Goal: Task Accomplishment & Management: Use online tool/utility

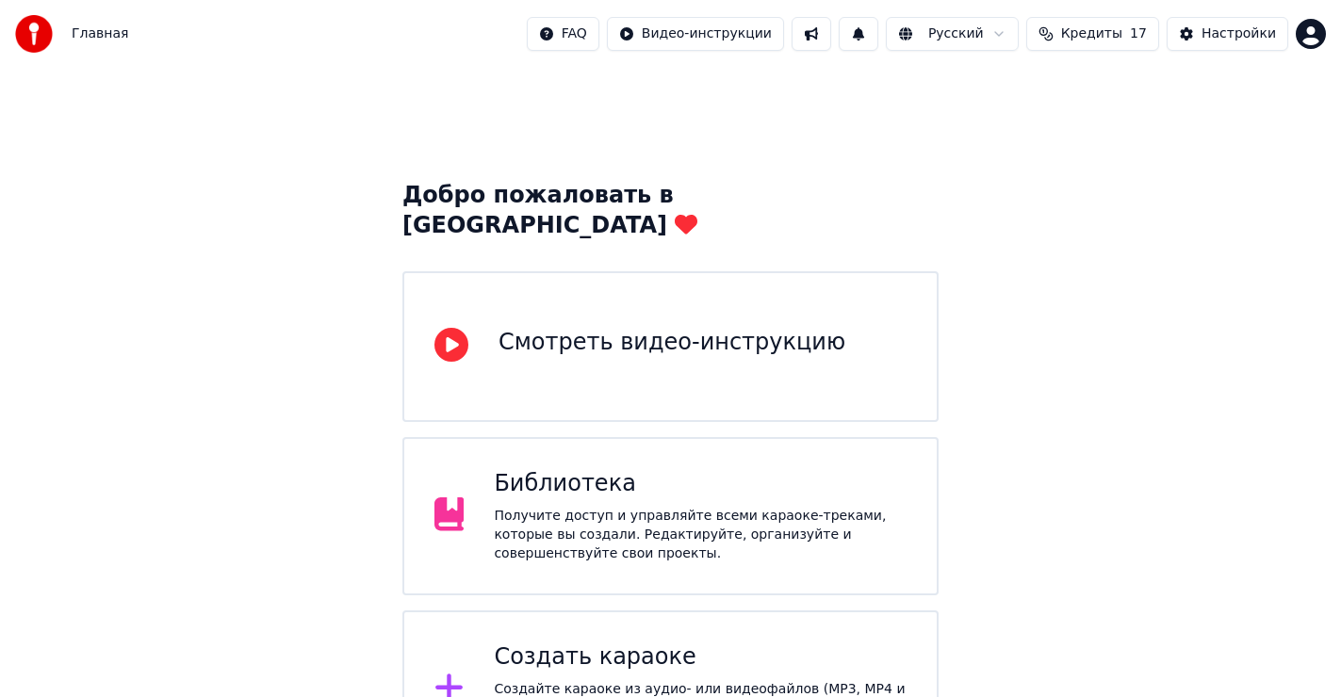
click at [600, 507] on div "Получите доступ и управляйте всеми караоке-треками, которые вы создали. Редакти…" at bounding box center [700, 535] width 413 height 57
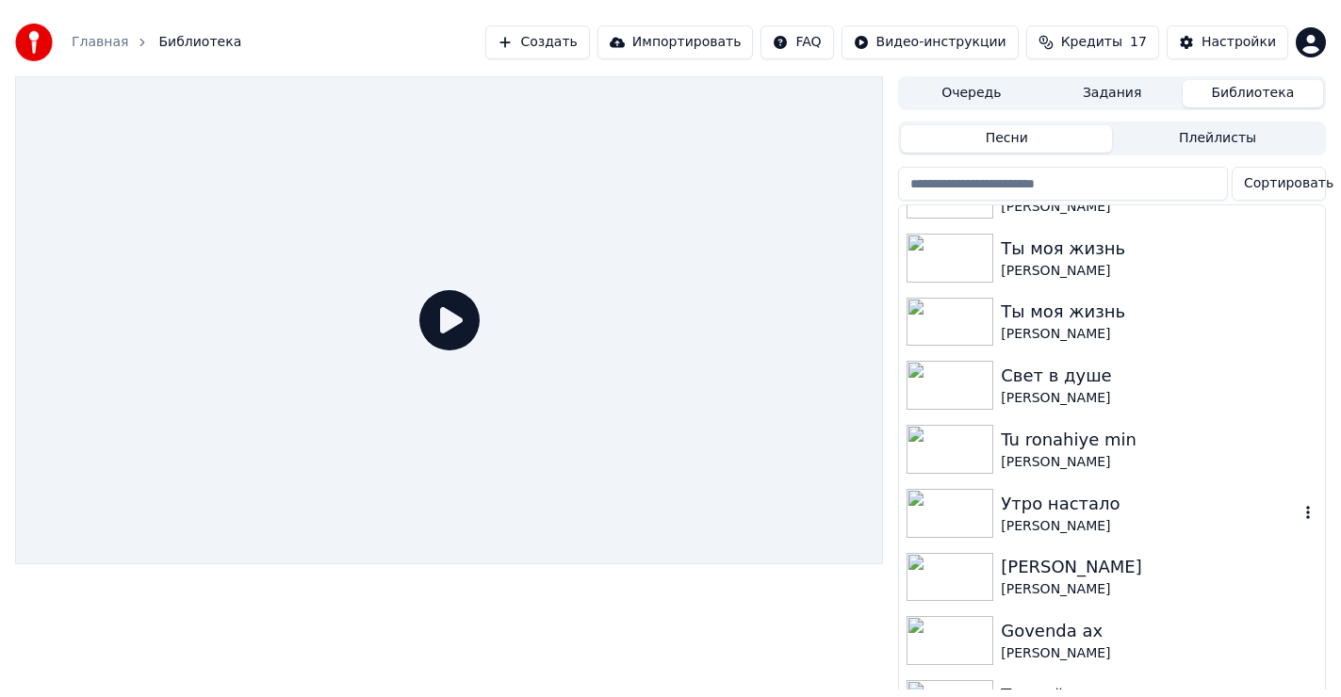
scroll to position [188, 0]
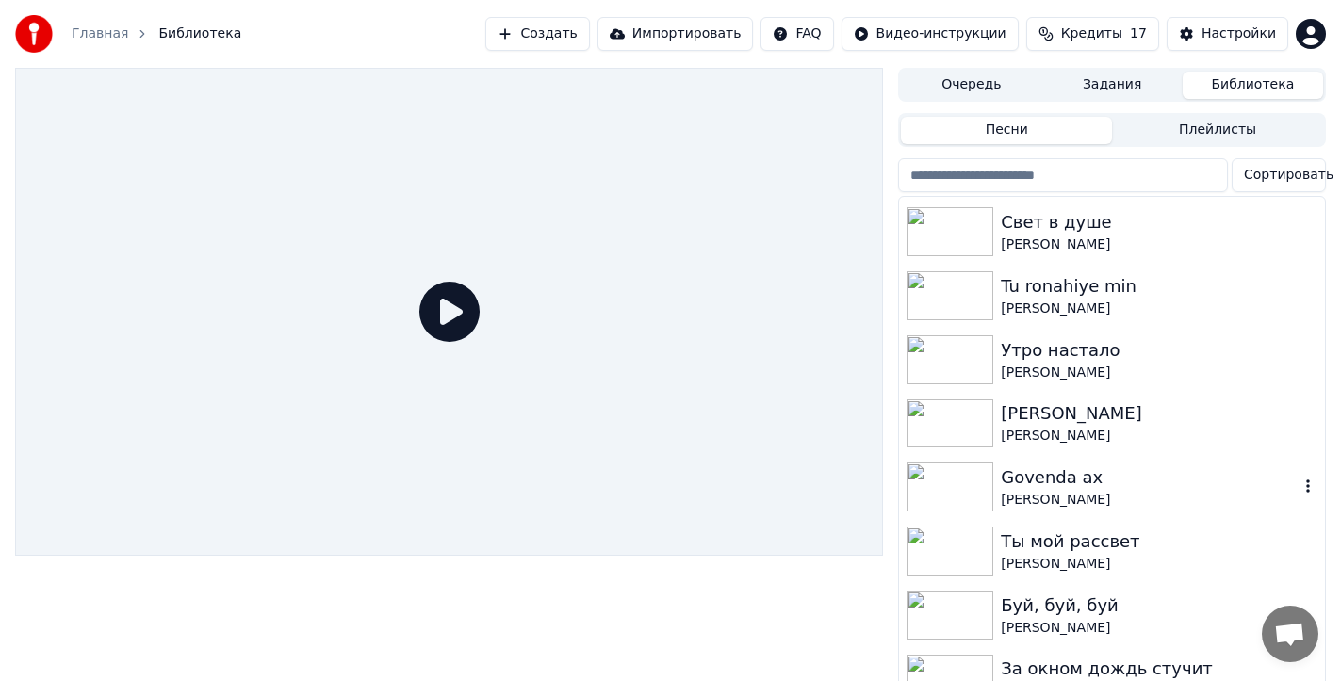
click at [1060, 481] on div "Govenda ax" at bounding box center [1150, 478] width 298 height 26
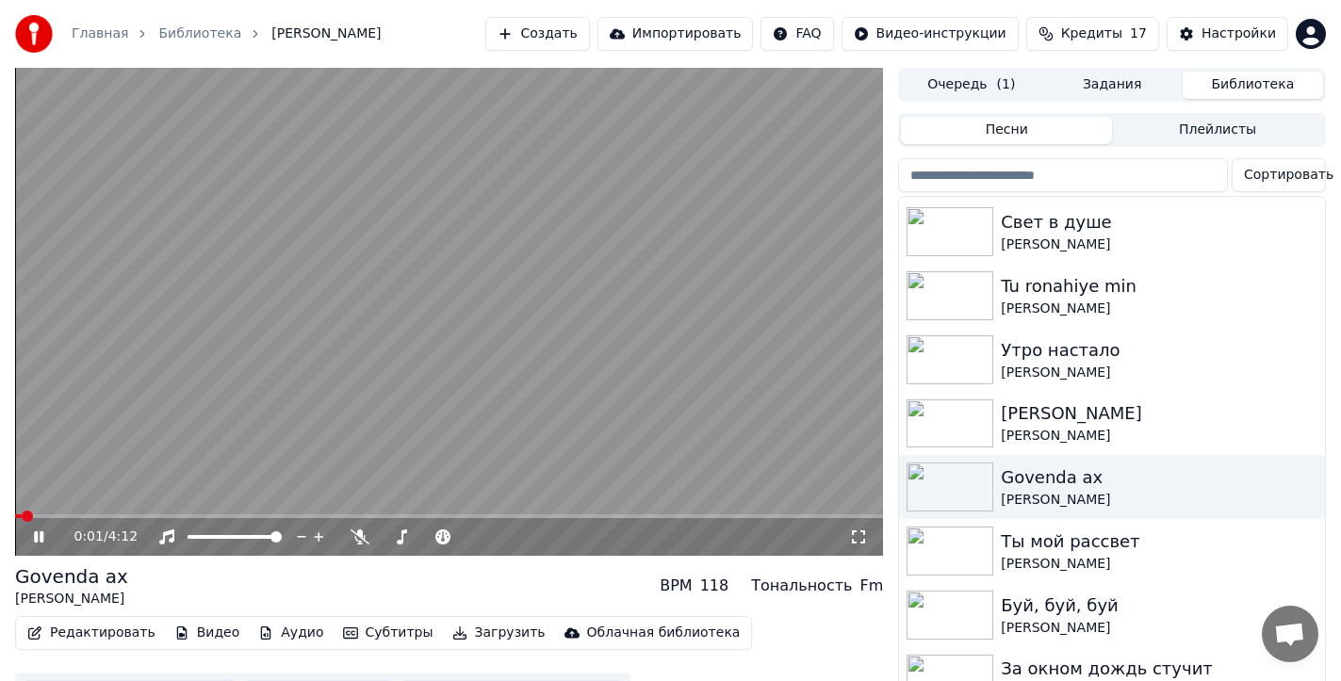
click at [36, 533] on icon at bounding box center [38, 537] width 9 height 11
click at [86, 585] on div "Govenda ax" at bounding box center [71, 577] width 113 height 26
click at [101, 598] on div "[PERSON_NAME]" at bounding box center [71, 599] width 113 height 19
click at [90, 633] on button "Редактировать" at bounding box center [91, 633] width 143 height 26
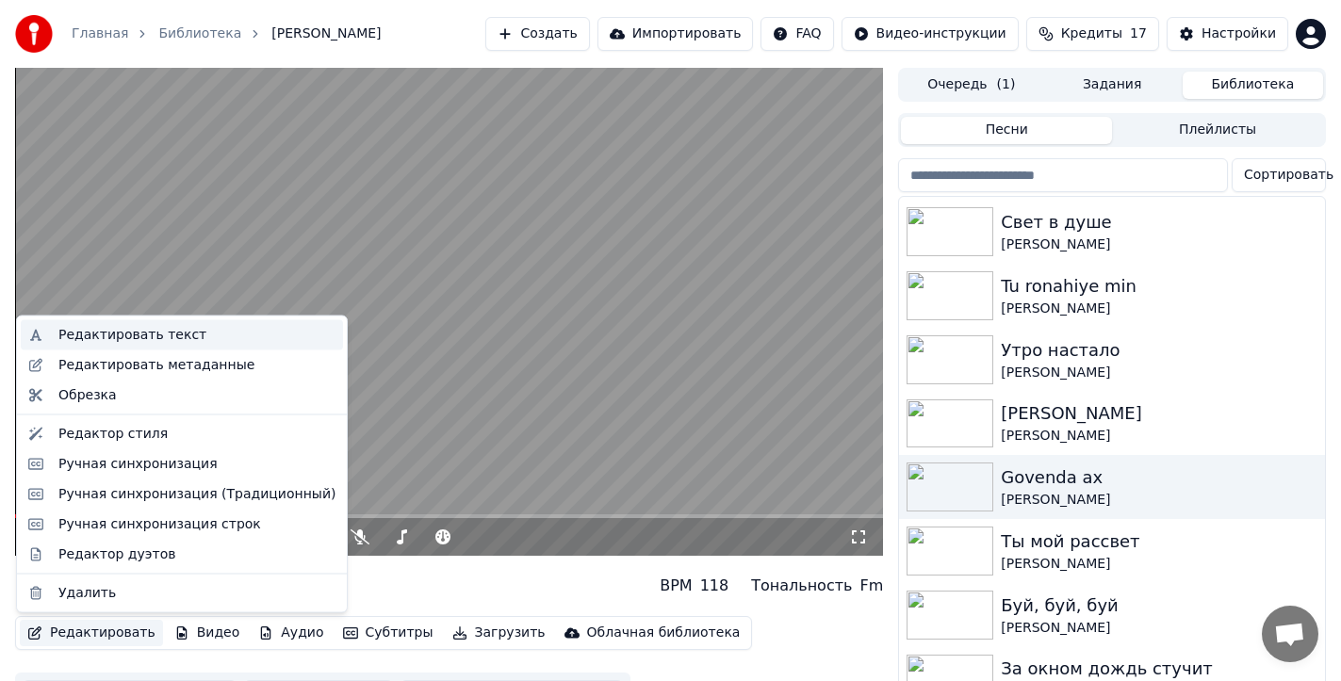
click at [159, 333] on div "Редактировать текст" at bounding box center [132, 335] width 148 height 19
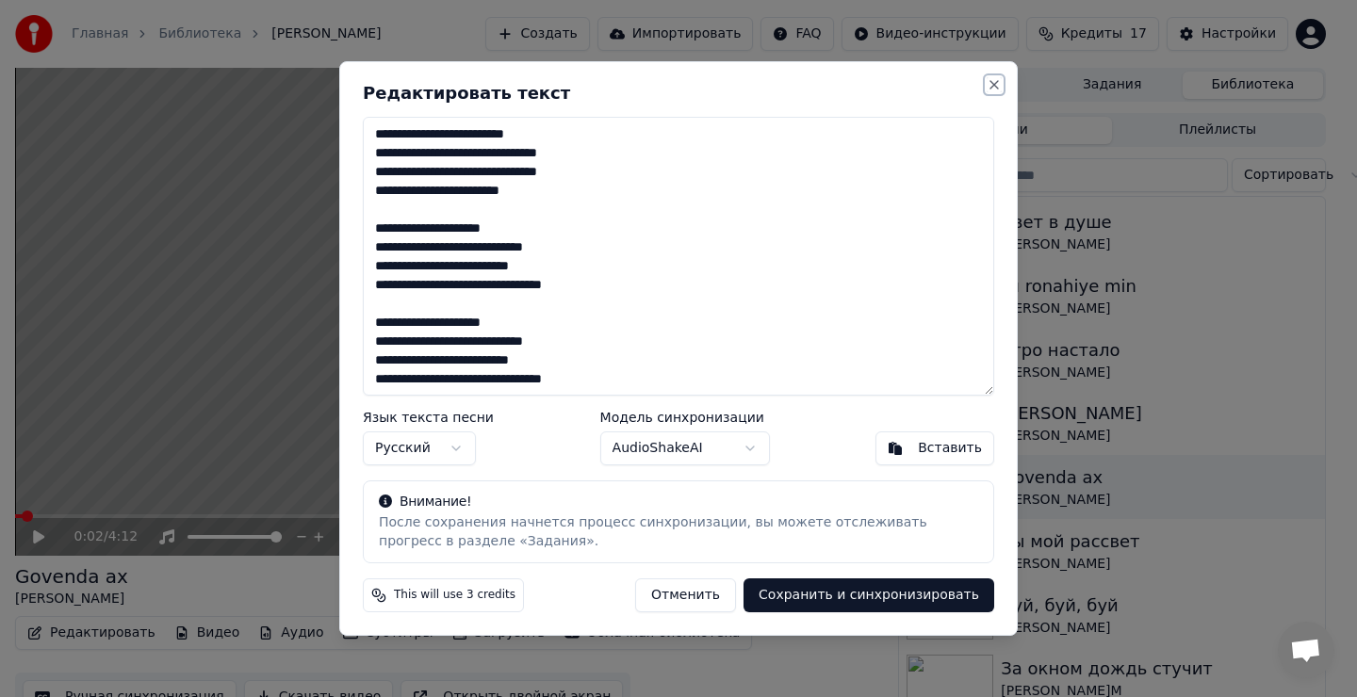
click at [995, 84] on button "Close" at bounding box center [994, 84] width 15 height 15
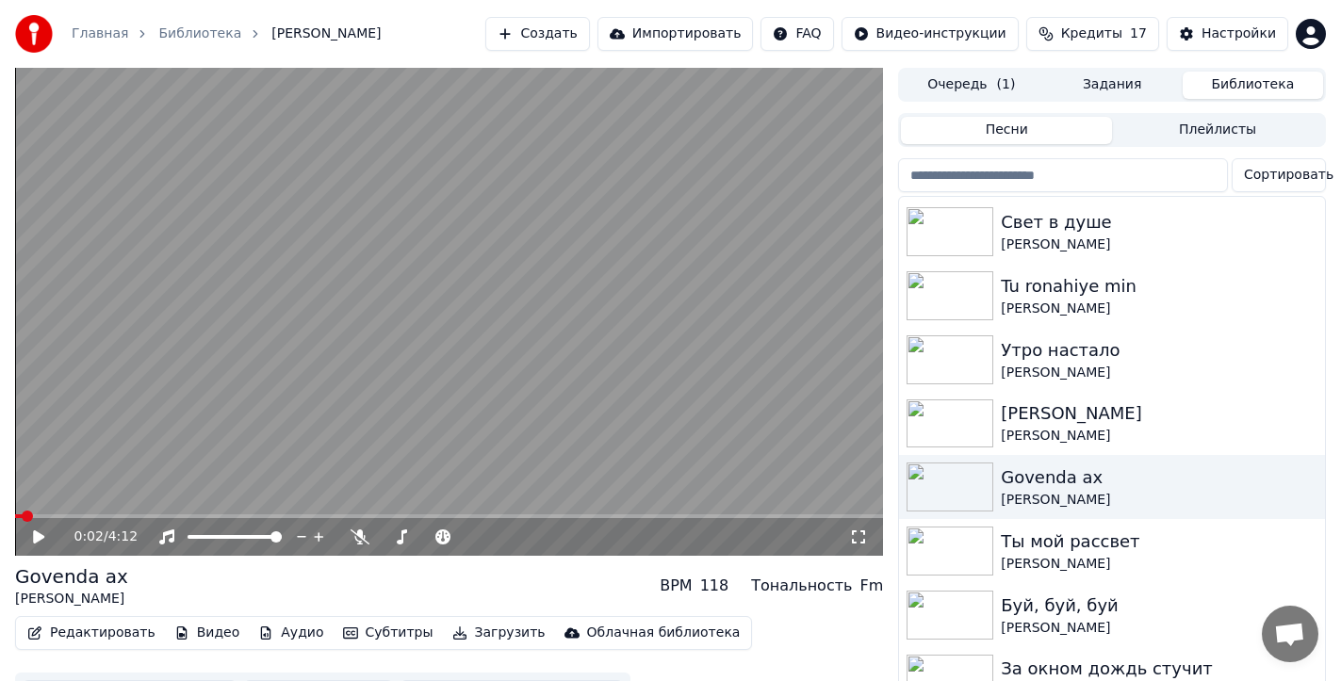
click at [41, 537] on icon at bounding box center [38, 537] width 11 height 13
click at [75, 516] on span at bounding box center [449, 517] width 868 height 4
click at [58, 515] on span at bounding box center [54, 517] width 79 height 4
click at [359, 531] on icon at bounding box center [359, 537] width 19 height 15
click at [36, 538] on icon at bounding box center [38, 537] width 9 height 11
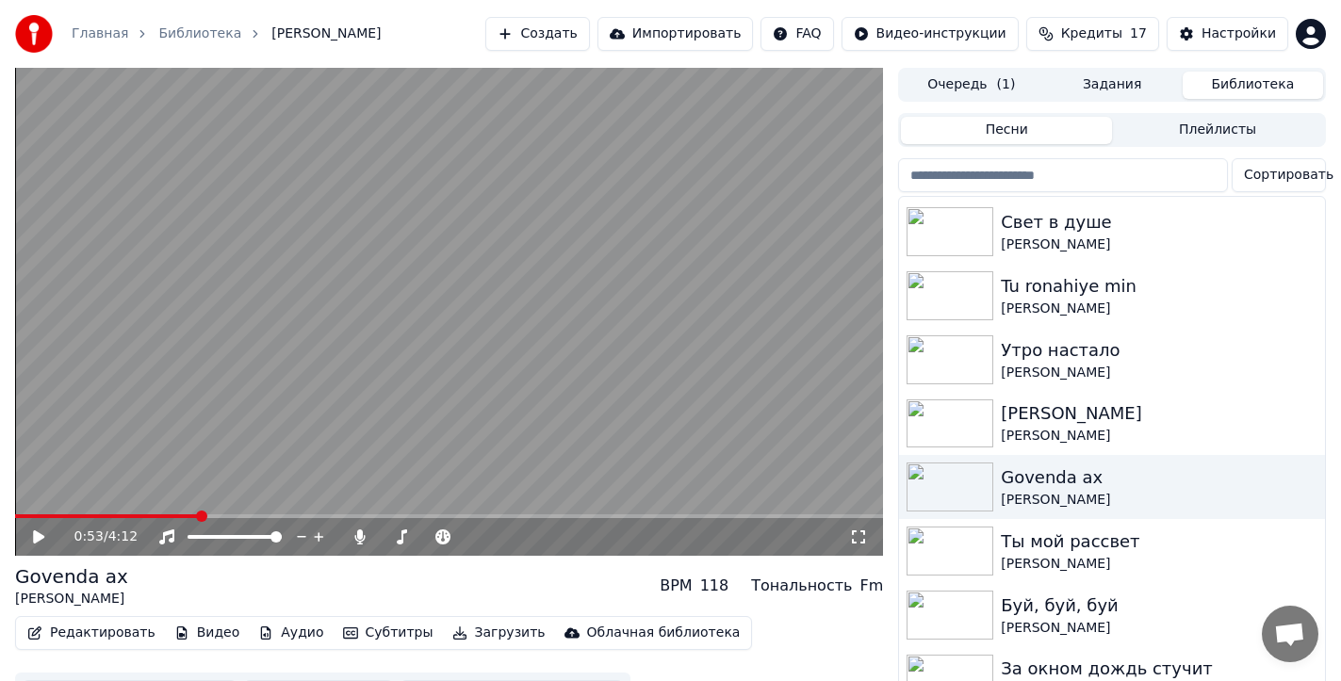
drag, startPoint x: 193, startPoint y: 514, endPoint x: 86, endPoint y: 515, distance: 107.4
click at [86, 515] on div "0:53 / 4:12" at bounding box center [449, 312] width 868 height 488
click at [22, 517] on span at bounding box center [27, 516] width 11 height 11
click at [33, 533] on icon at bounding box center [52, 537] width 44 height 15
click at [19, 516] on span at bounding box center [24, 516] width 11 height 11
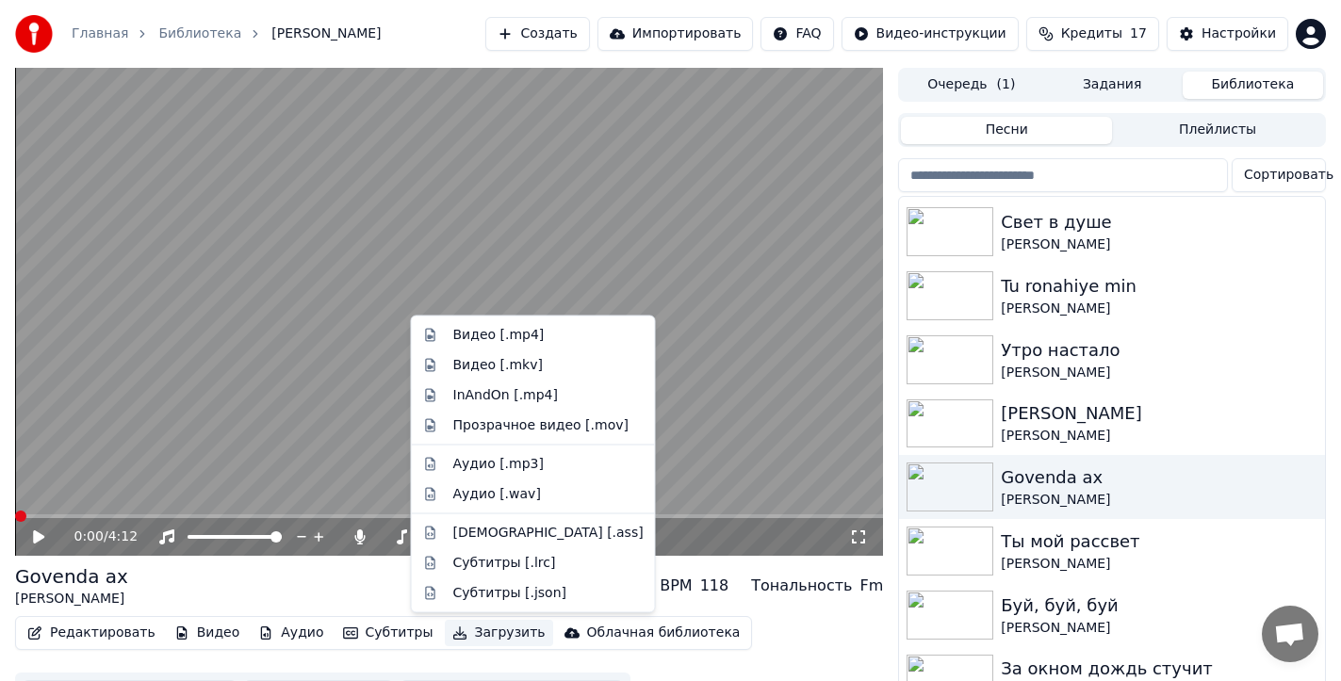
click at [472, 634] on button "Загрузить" at bounding box center [499, 633] width 108 height 26
click at [489, 336] on div "Видео [.mp4]" at bounding box center [498, 335] width 91 height 19
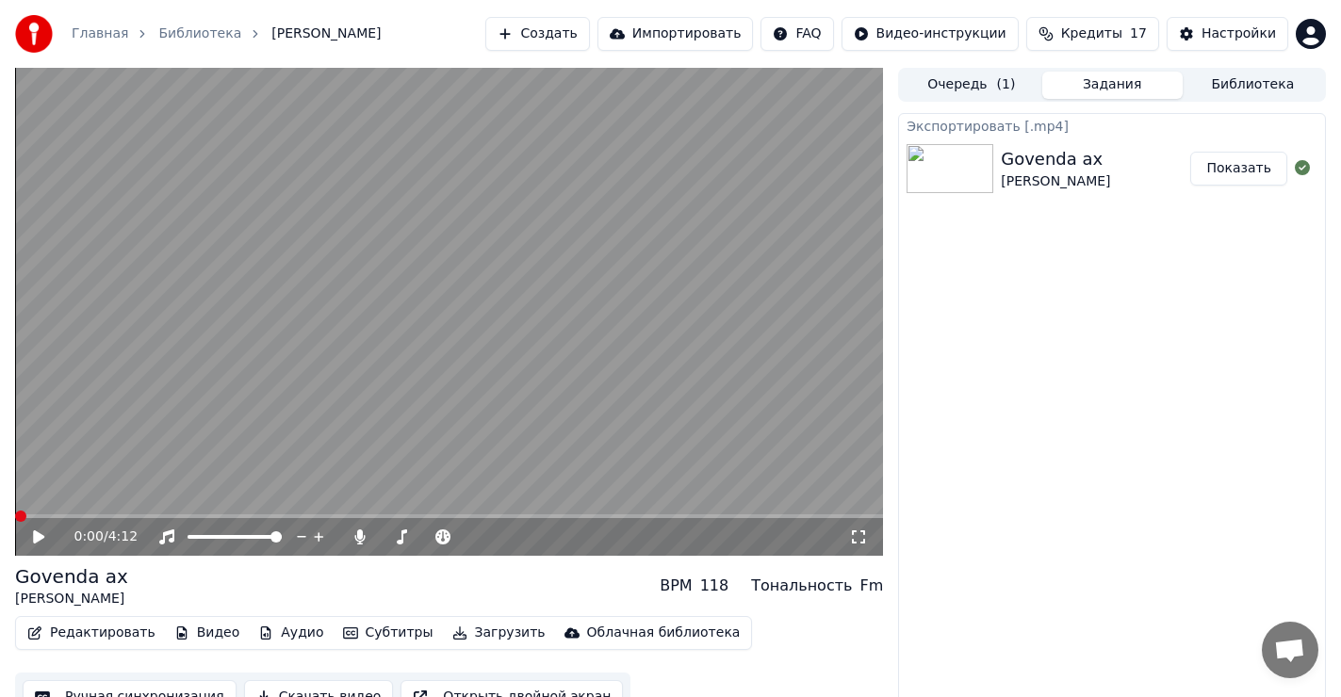
click at [1255, 173] on button "Показать" at bounding box center [1238, 169] width 97 height 34
